Goal: Transaction & Acquisition: Subscribe to service/newsletter

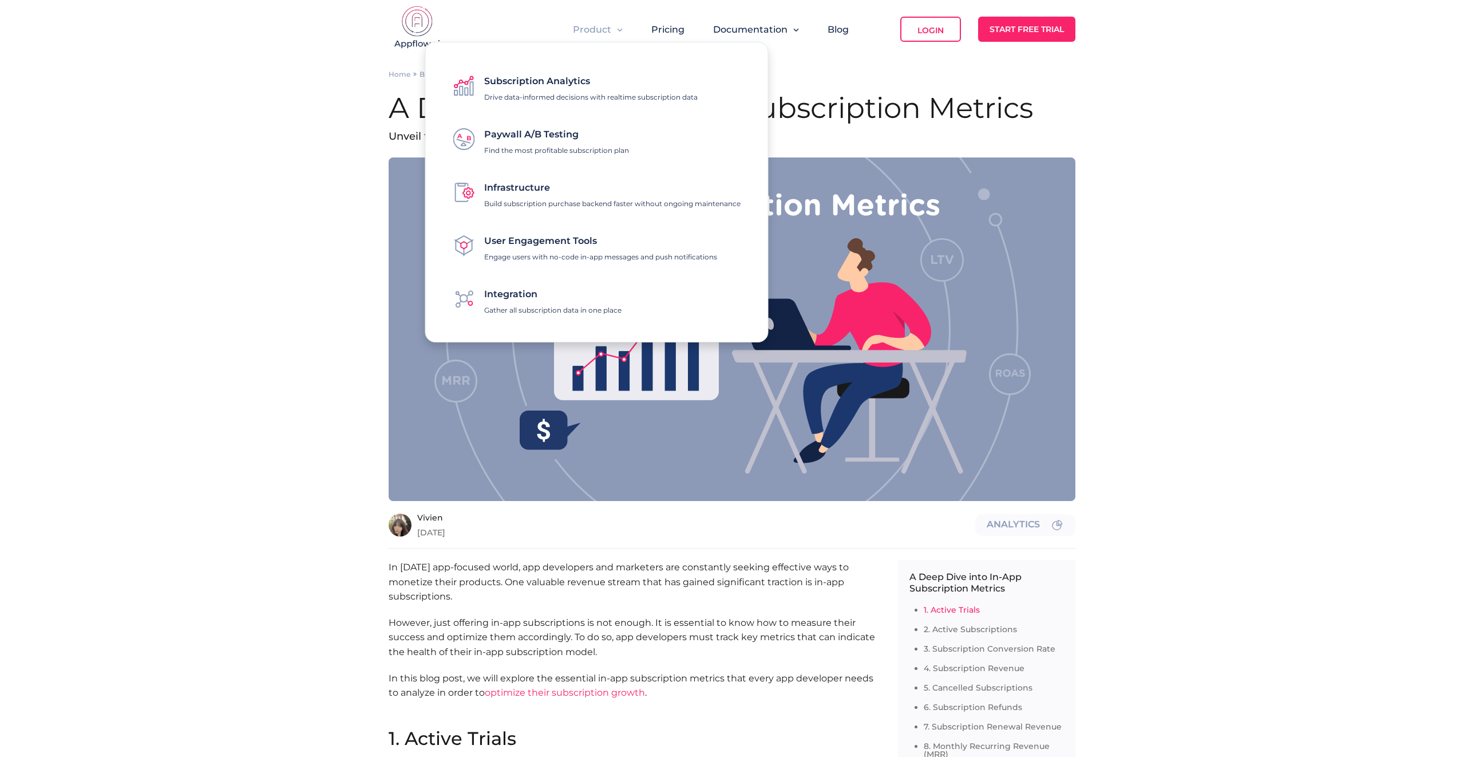
click at [542, 84] on span "Subscription Analytics" at bounding box center [537, 81] width 106 height 11
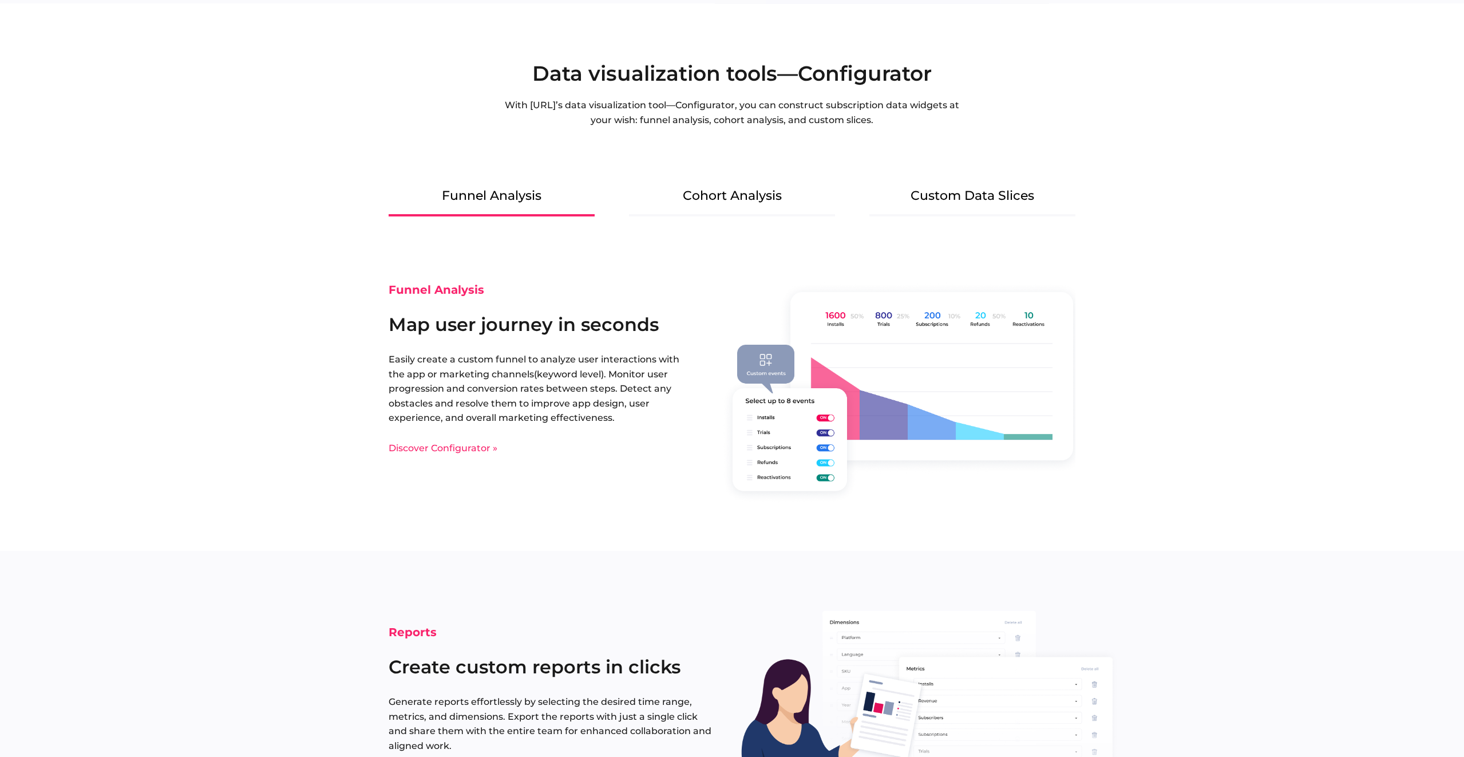
scroll to position [1455, 0]
click at [730, 194] on Analysis "Cohort Analysis" at bounding box center [732, 202] width 206 height 32
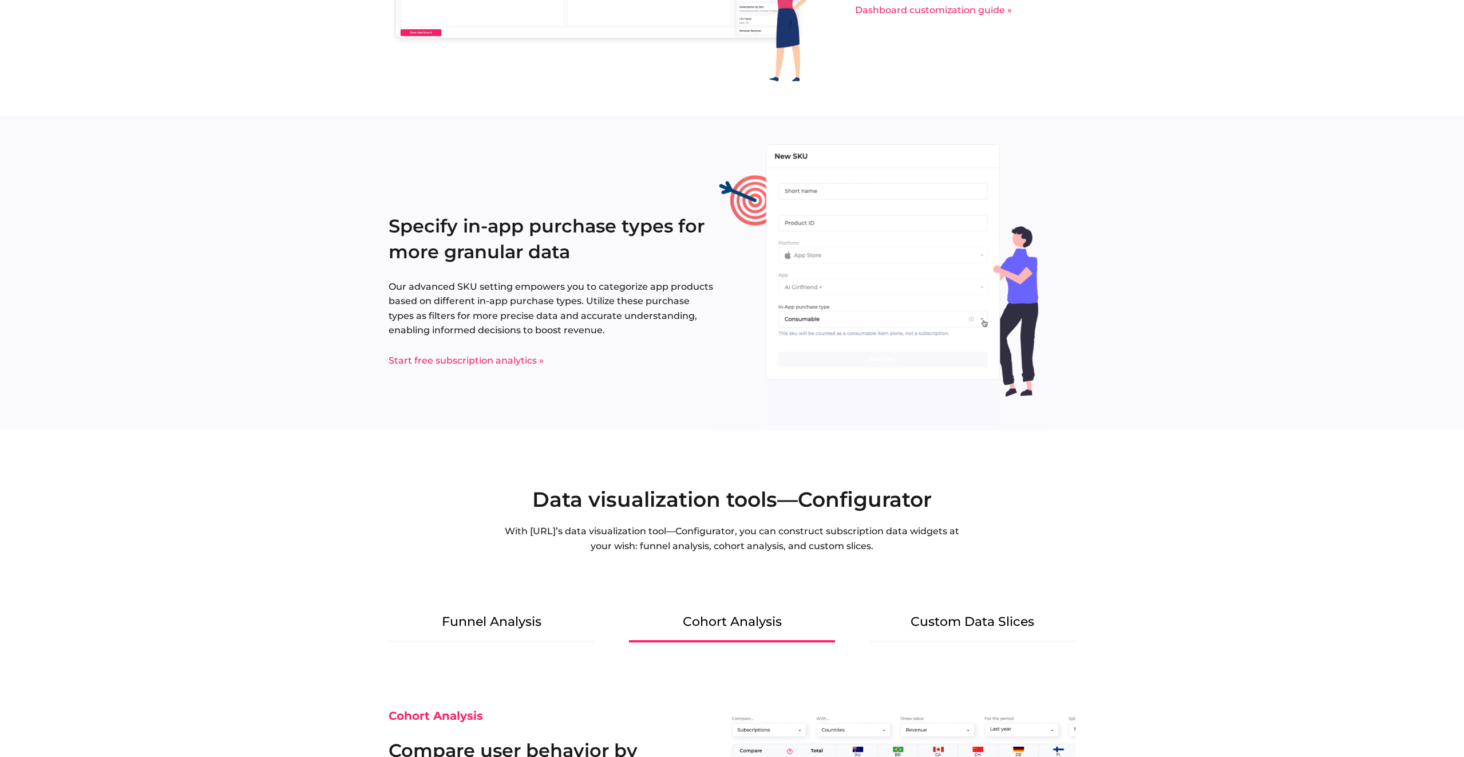
scroll to position [1029, 0]
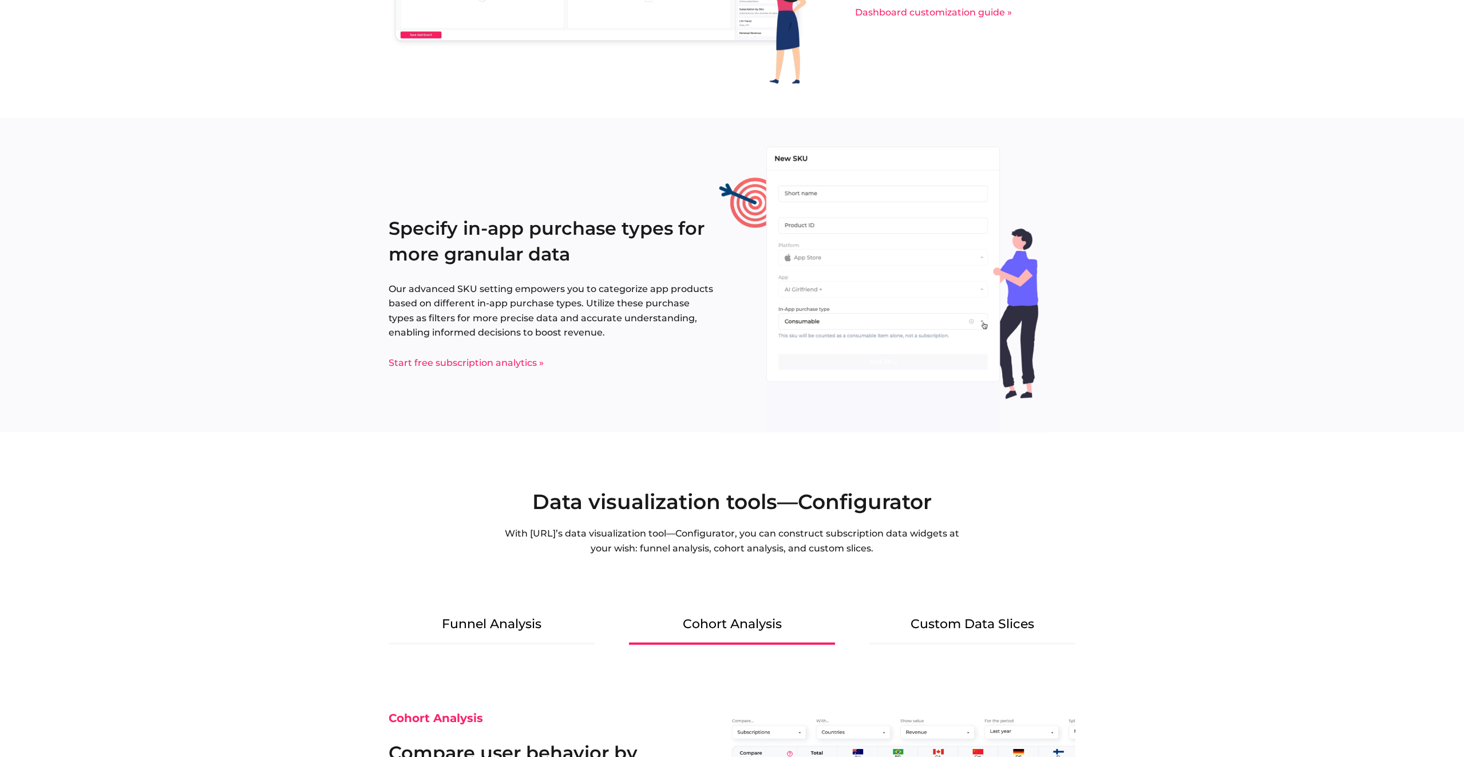
click at [494, 366] on link "Start free subscription analytics »" at bounding box center [466, 362] width 155 height 11
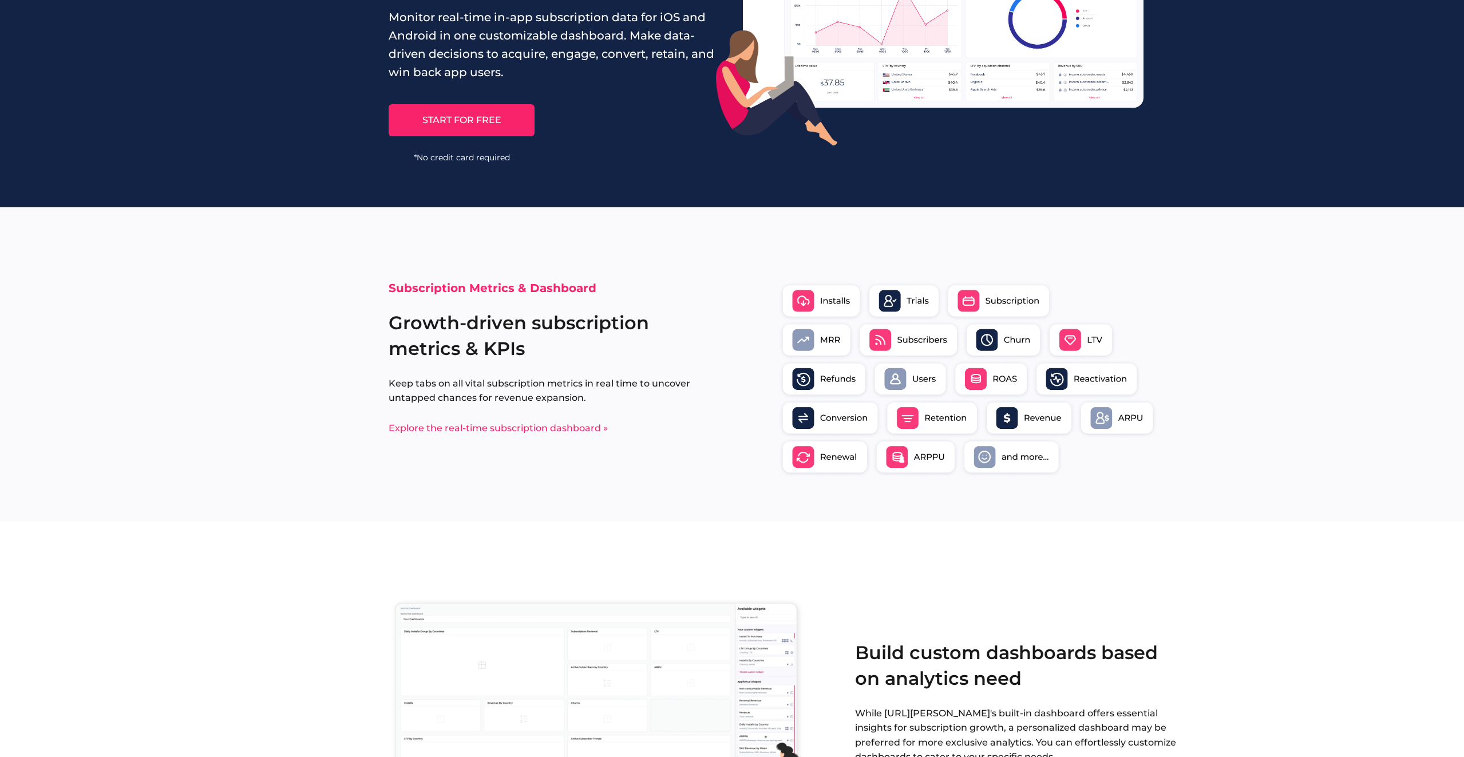
scroll to position [0, 0]
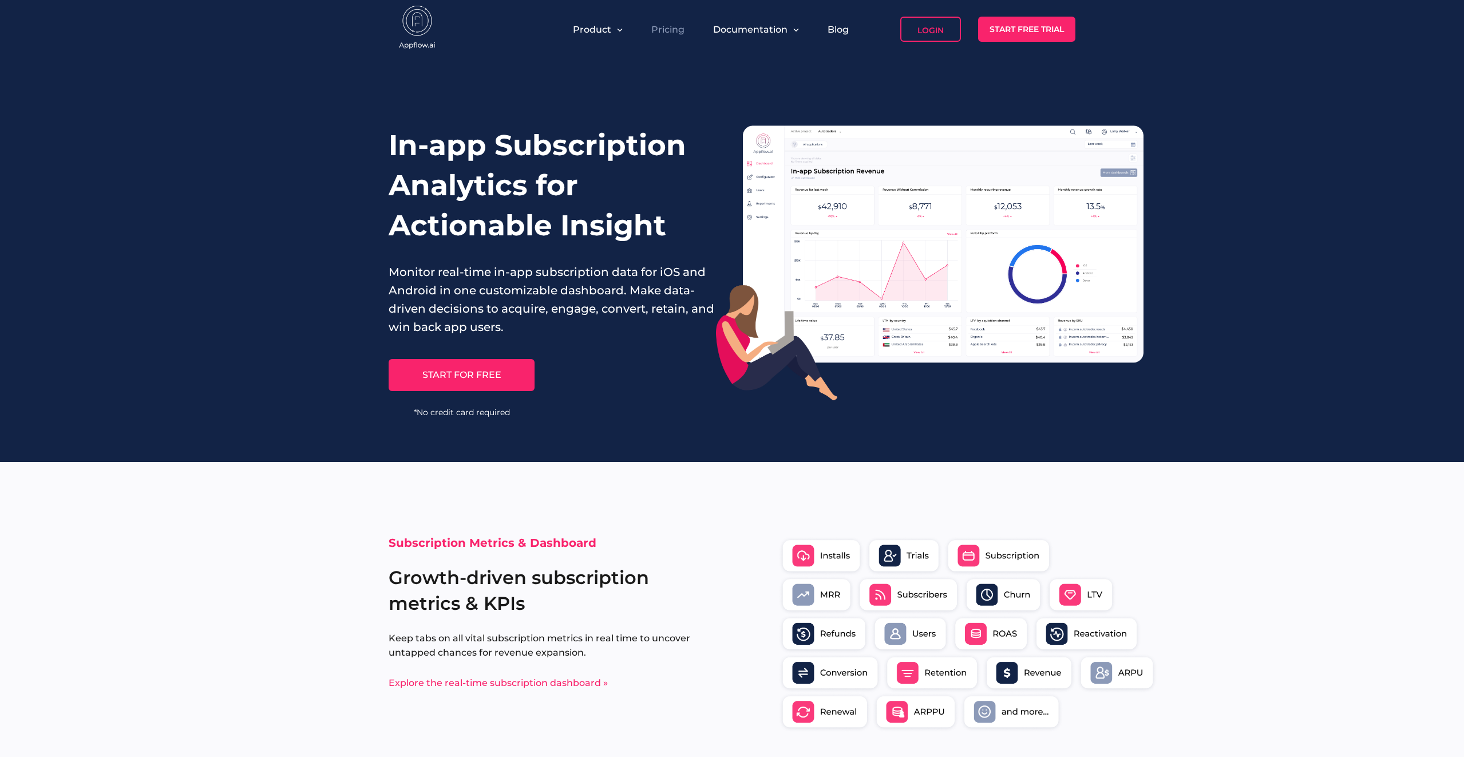
click at [665, 31] on link "Pricing" at bounding box center [667, 29] width 33 height 11
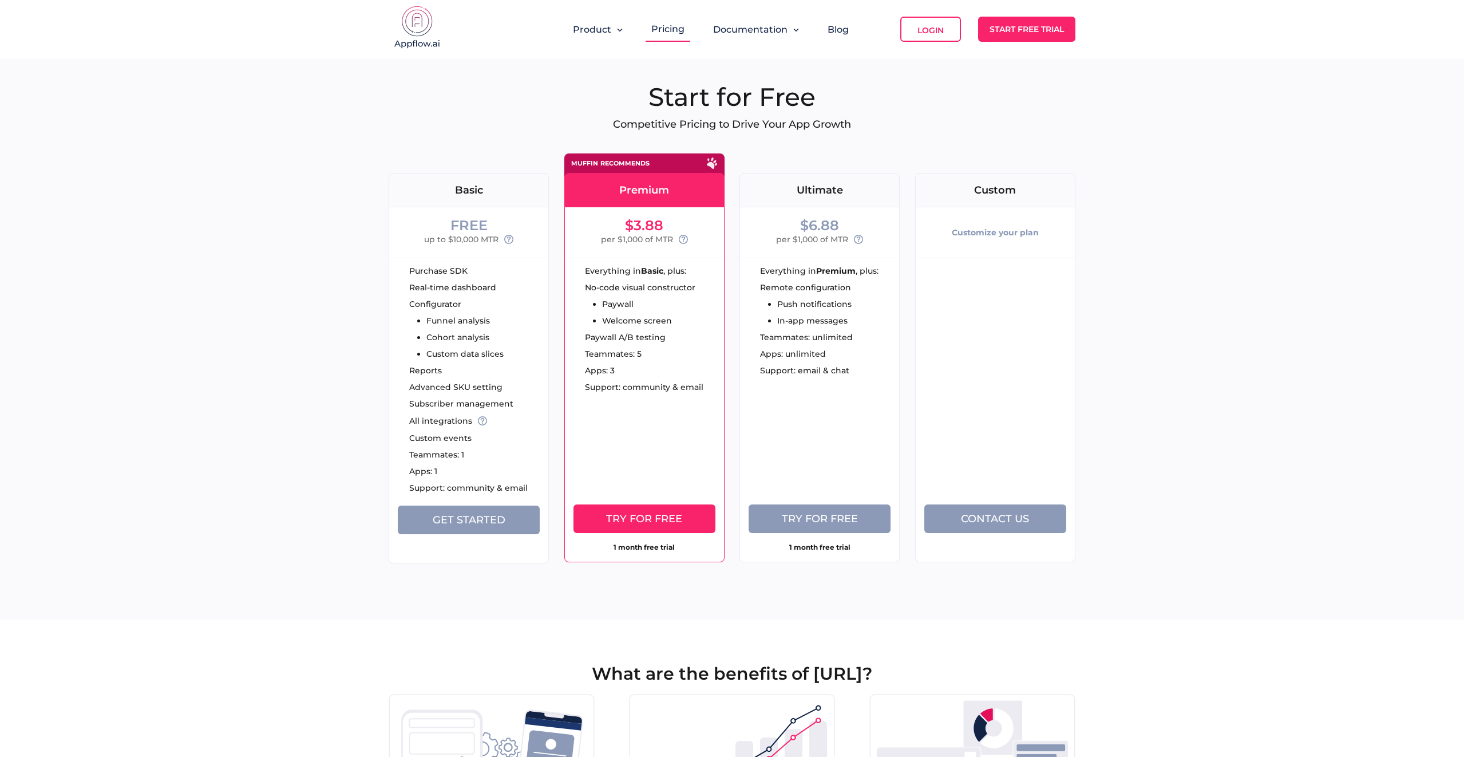
click at [460, 524] on span "Get Started" at bounding box center [469, 519] width 73 height 13
